Goal: Task Accomplishment & Management: Manage account settings

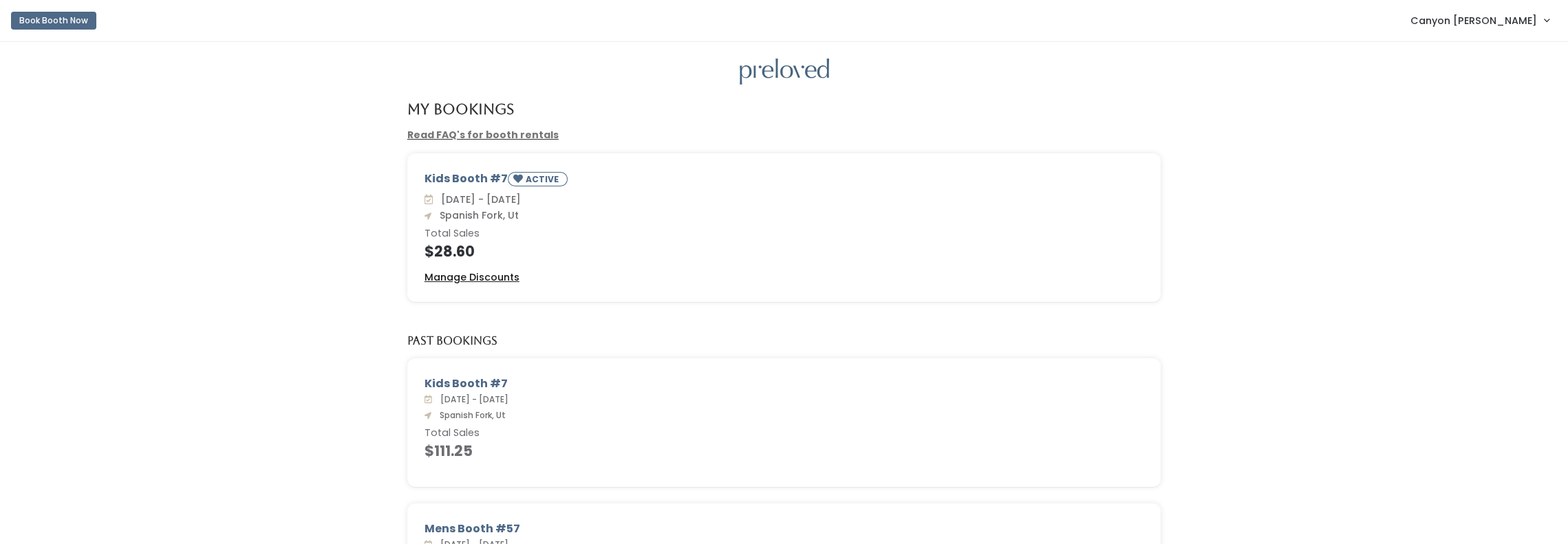
click at [500, 276] on u "Manage Discounts" at bounding box center [472, 277] width 95 height 14
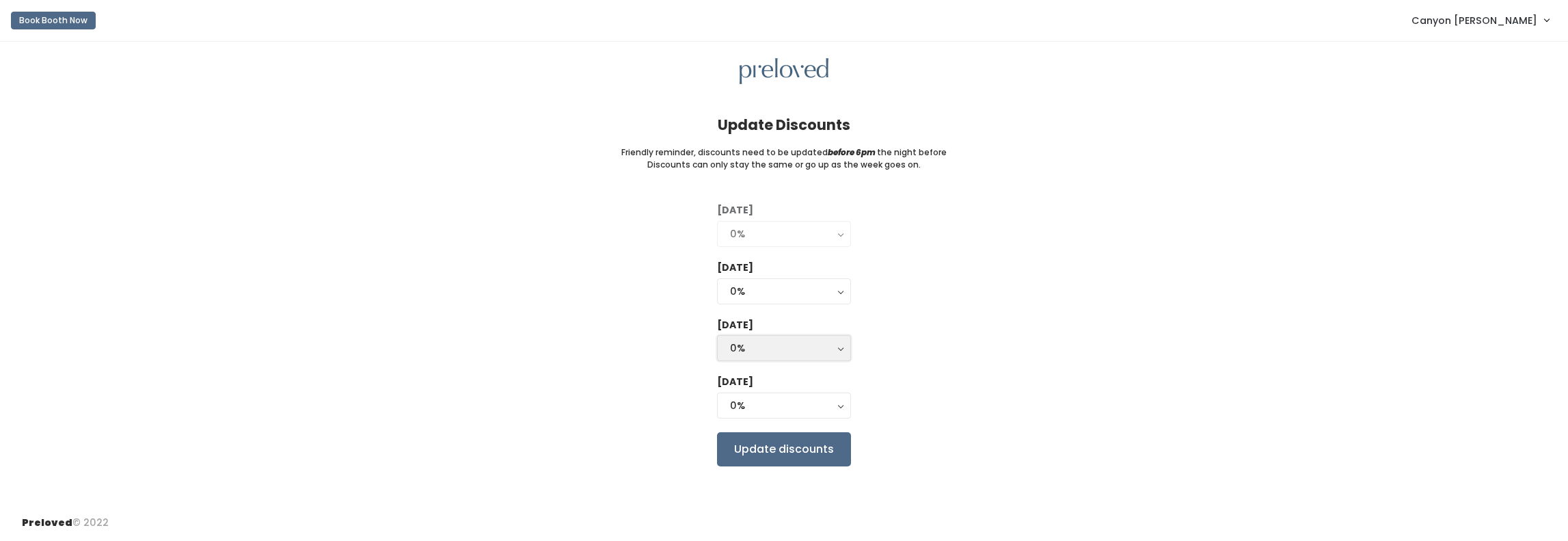
click at [830, 346] on div "0%" at bounding box center [784, 348] width 108 height 15
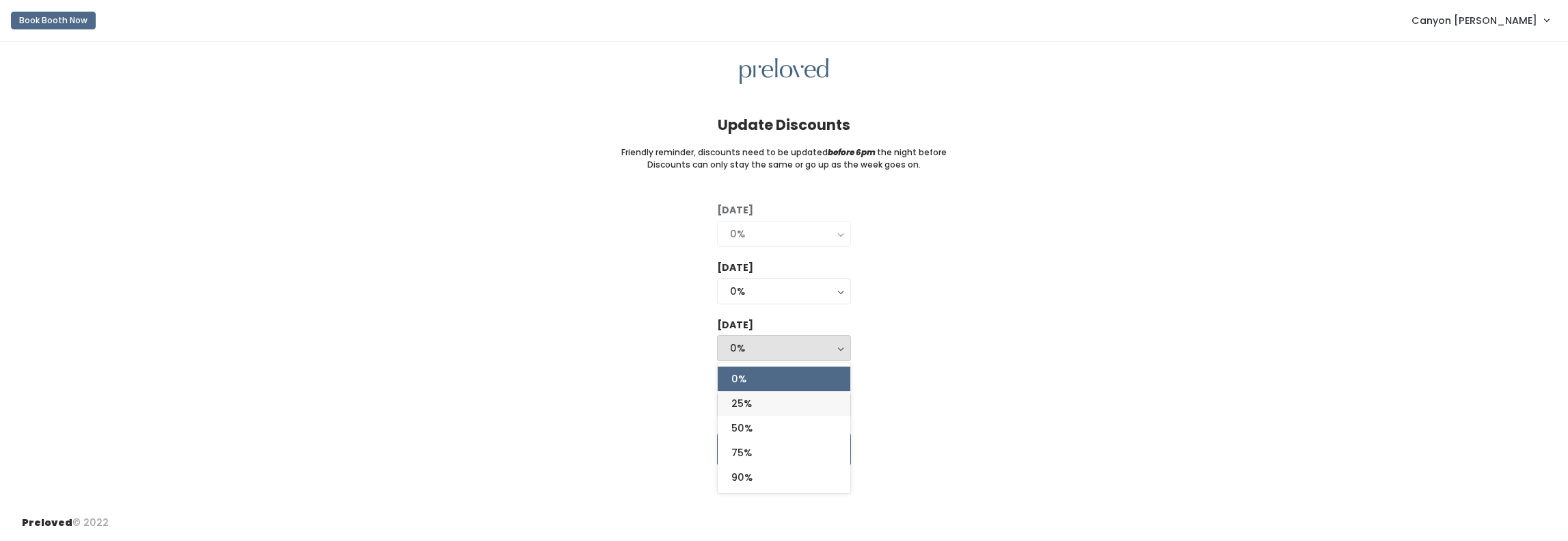
click at [762, 406] on link "25%" at bounding box center [784, 403] width 133 height 25
select select "25%"
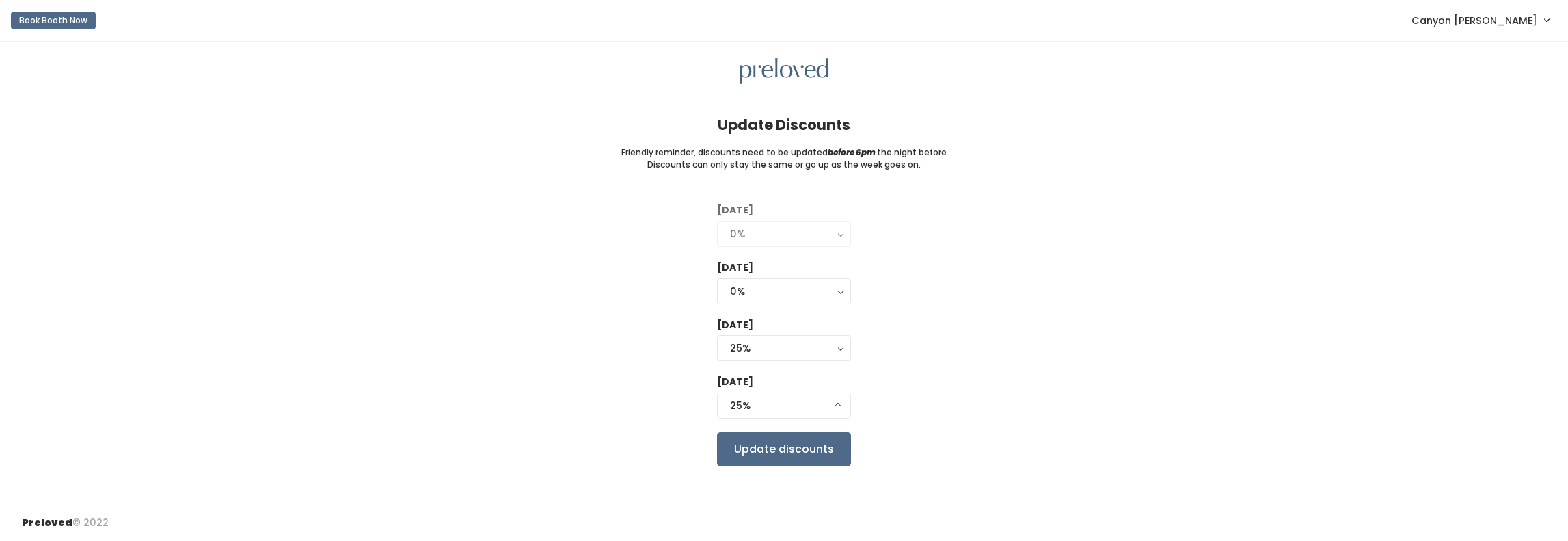
click at [852, 288] on div "Tuesday 0% 25% 50% 75% 90% 0% Wednesday 0% 25% 50% 75% 90% 0% Thursday 0% 25% 5…" at bounding box center [783, 335] width 1524 height 263
click at [842, 288] on button "0%" at bounding box center [783, 291] width 134 height 26
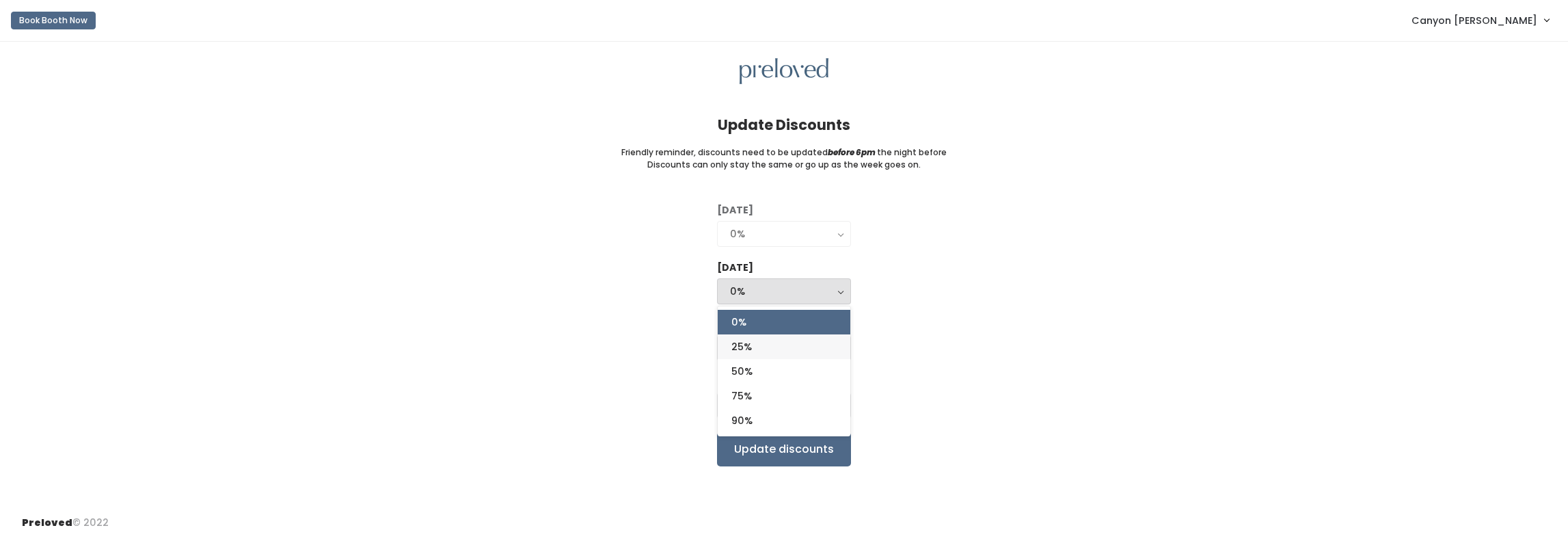
click at [820, 336] on link "25%" at bounding box center [784, 347] width 133 height 25
select select "25%"
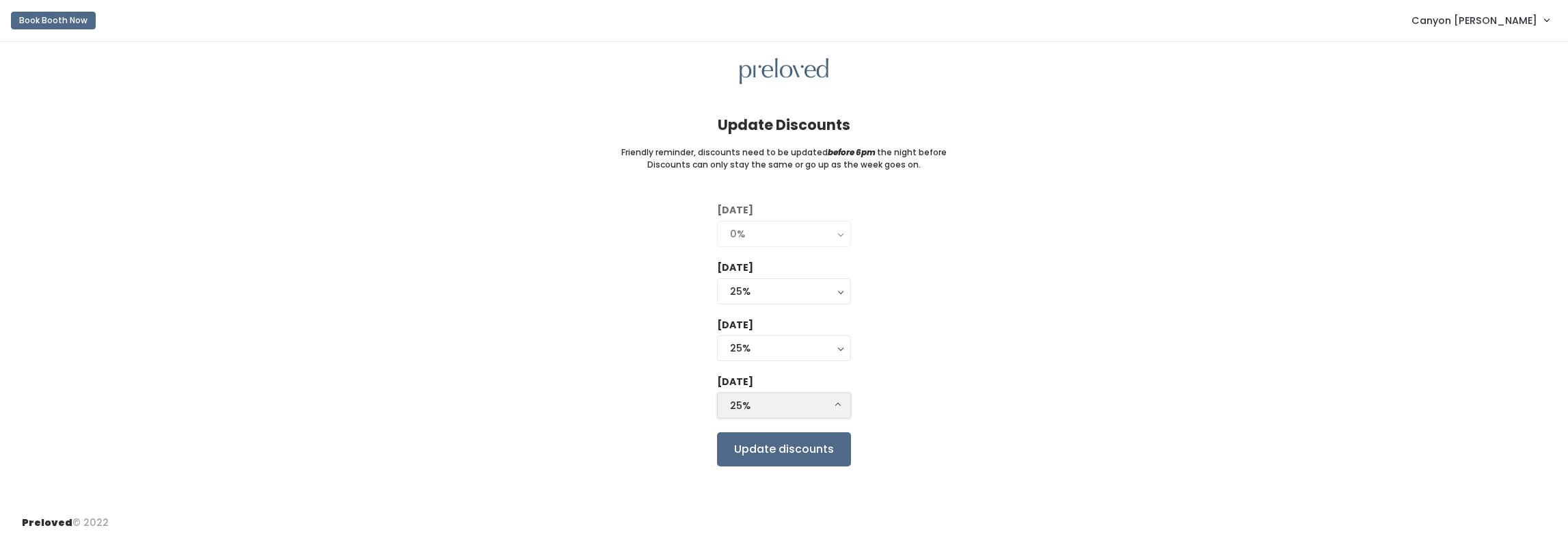
click at [833, 400] on div "25%" at bounding box center [784, 405] width 108 height 15
click at [783, 324] on link "50%" at bounding box center [784, 326] width 133 height 25
select select "50%"
click at [811, 461] on input "Update discounts" at bounding box center [783, 449] width 134 height 34
